Goal: Task Accomplishment & Management: Manage account settings

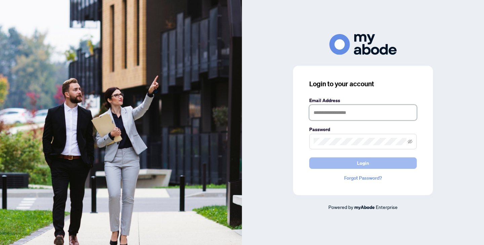
type input "**********"
click at [371, 163] on button "Login" at bounding box center [363, 162] width 108 height 11
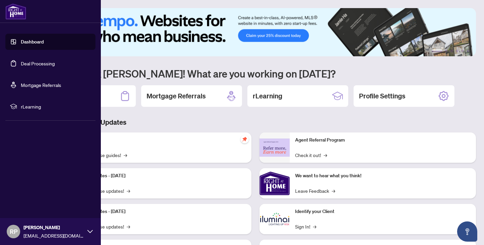
click at [21, 62] on link "Deal Processing" at bounding box center [38, 63] width 34 height 6
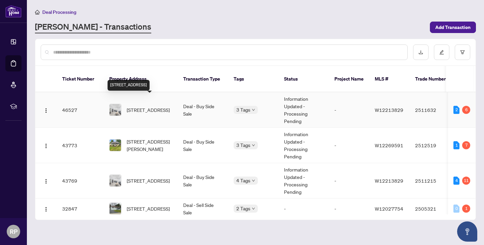
click at [159, 106] on span "[STREET_ADDRESS]" at bounding box center [148, 109] width 43 height 7
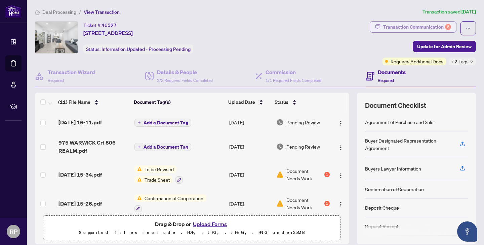
click at [416, 27] on div "Transaction Communication 6" at bounding box center [418, 27] width 68 height 11
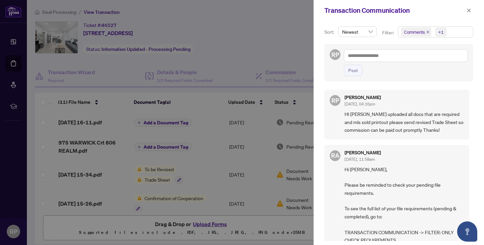
click at [263, 47] on div at bounding box center [242, 122] width 484 height 245
click at [472, 9] on button "button" at bounding box center [469, 10] width 9 height 8
